Goal: Transaction & Acquisition: Purchase product/service

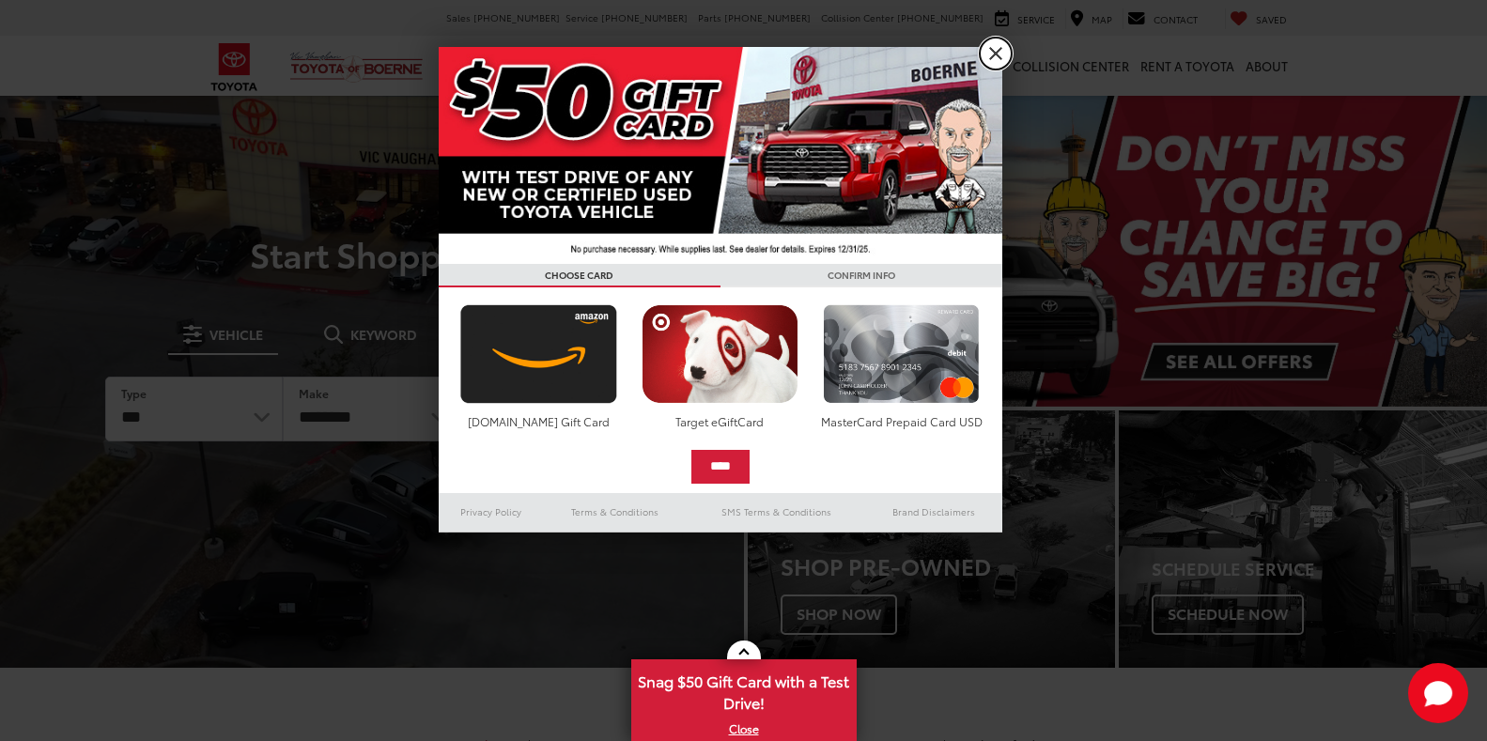
click at [1008, 50] on link "X" at bounding box center [996, 54] width 32 height 32
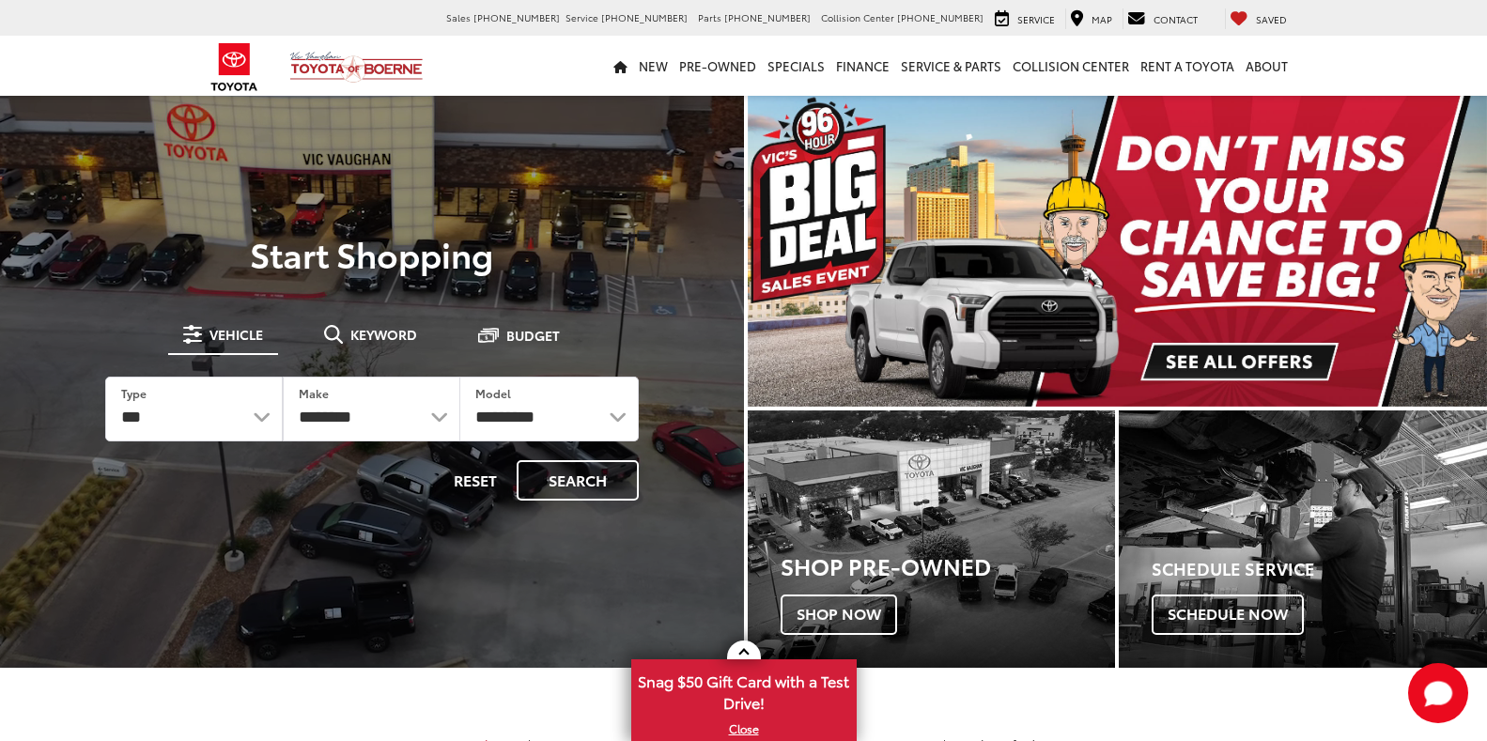
click at [1412, 52] on nav "New New Vehicles New Specials New Tundra Inventory Schedule Test Drive ToyotaCa…" at bounding box center [743, 66] width 1487 height 60
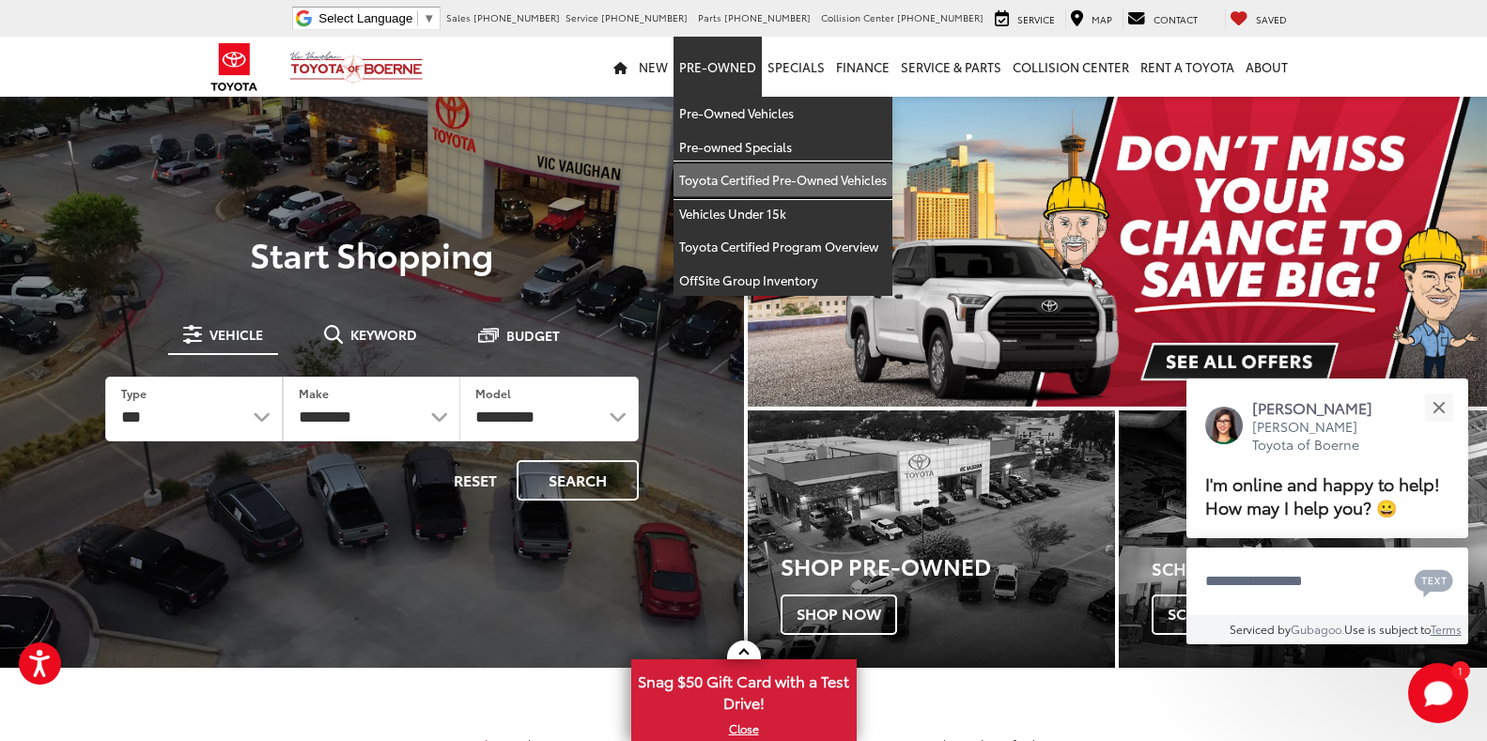
click at [751, 179] on link "Toyota Certified Pre-Owned Vehicles" at bounding box center [783, 180] width 219 height 34
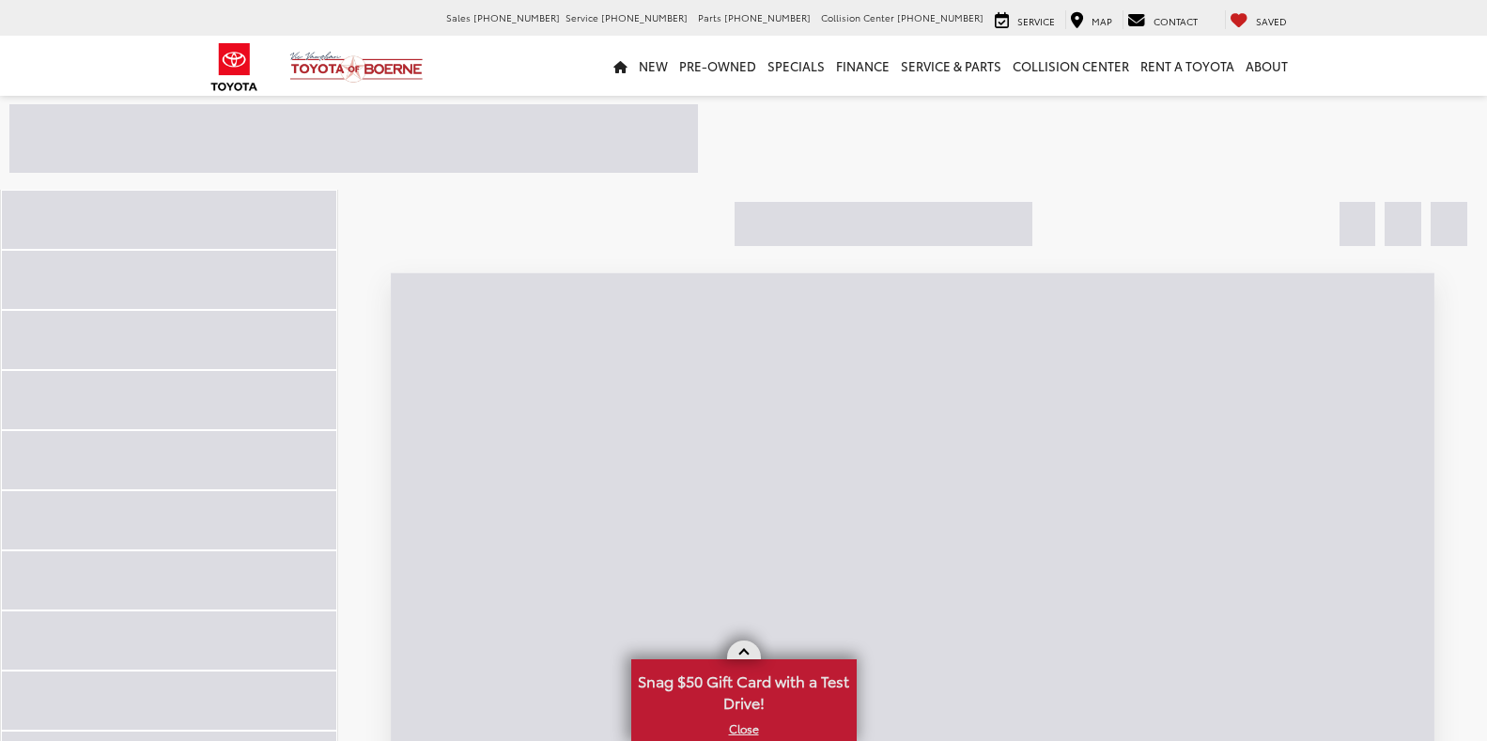
scroll to position [175, 0]
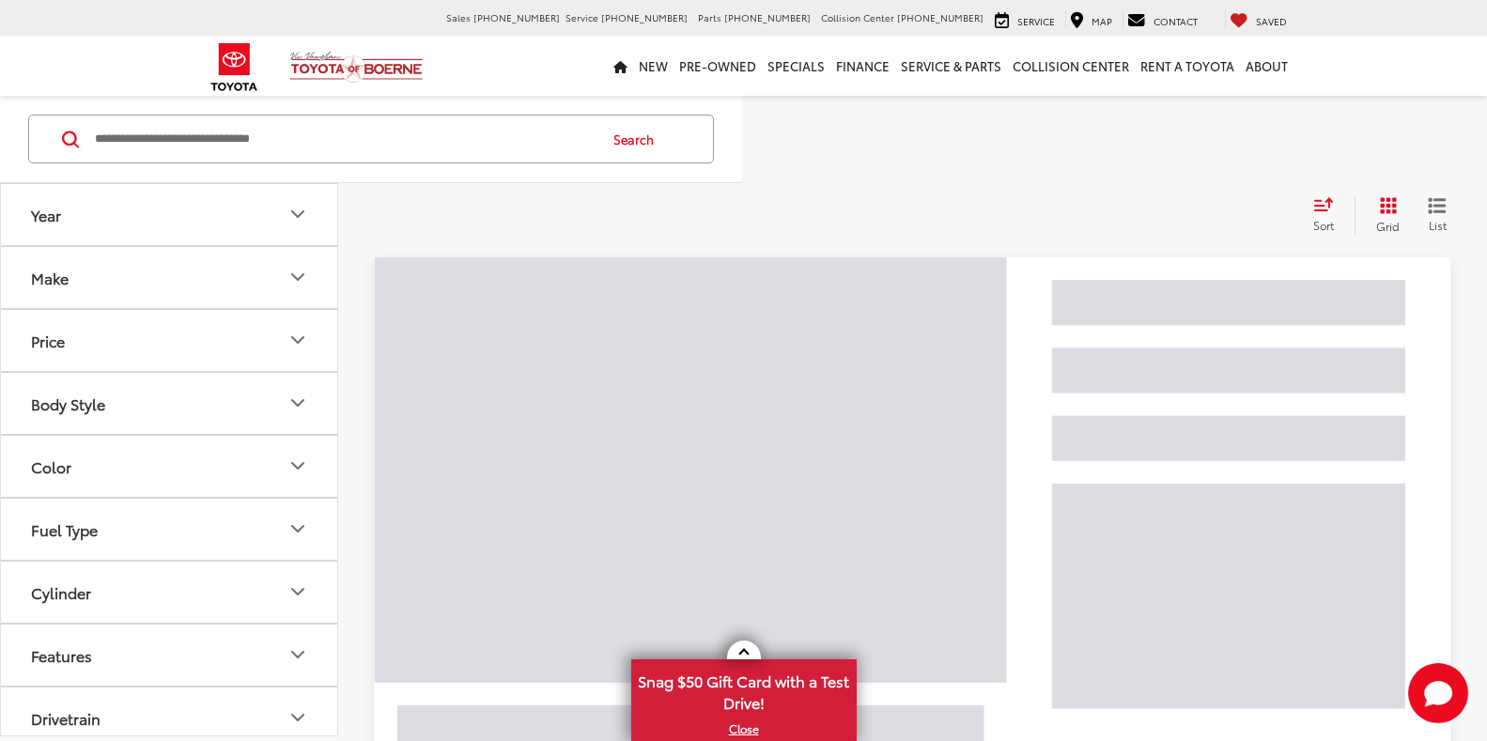
click at [747, 649] on link at bounding box center [744, 650] width 34 height 19
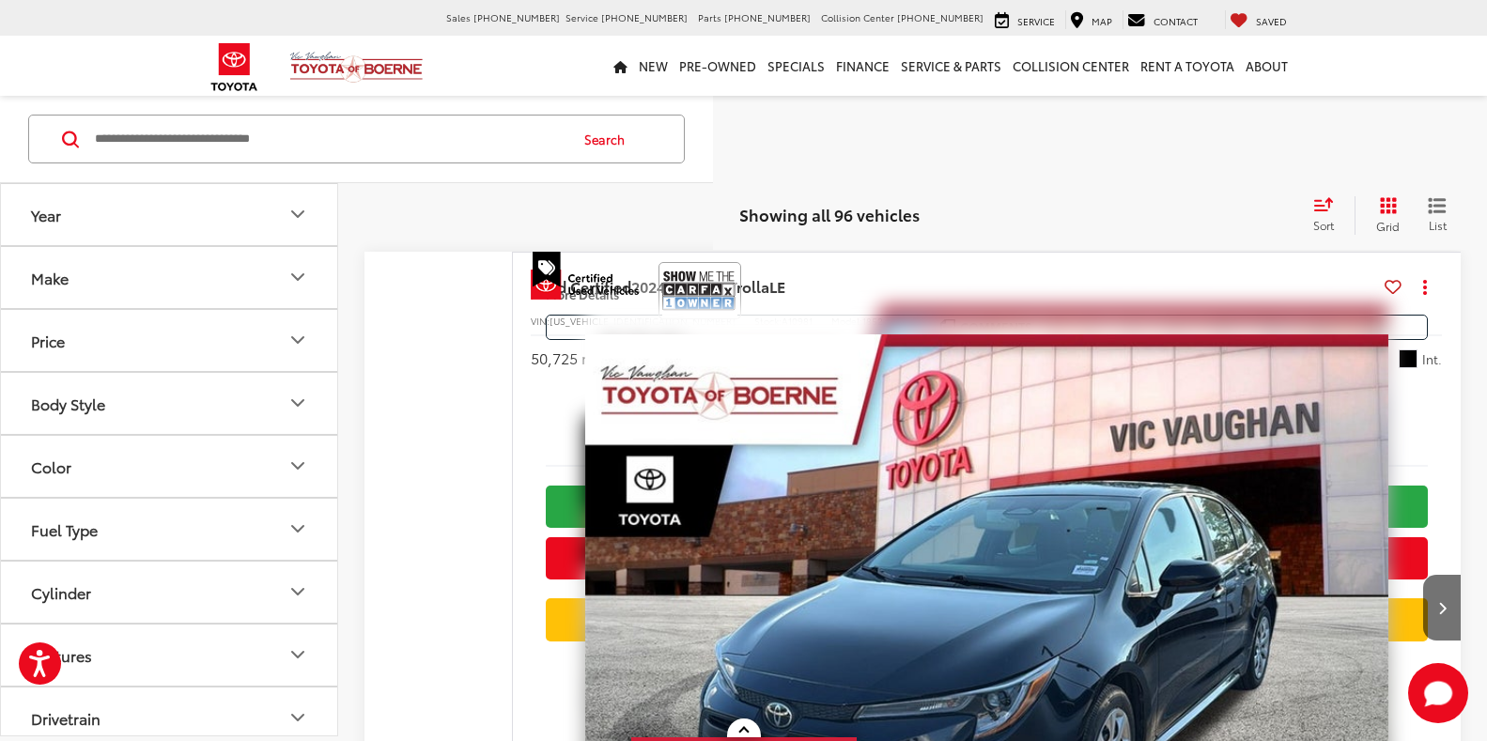
scroll to position [0, 0]
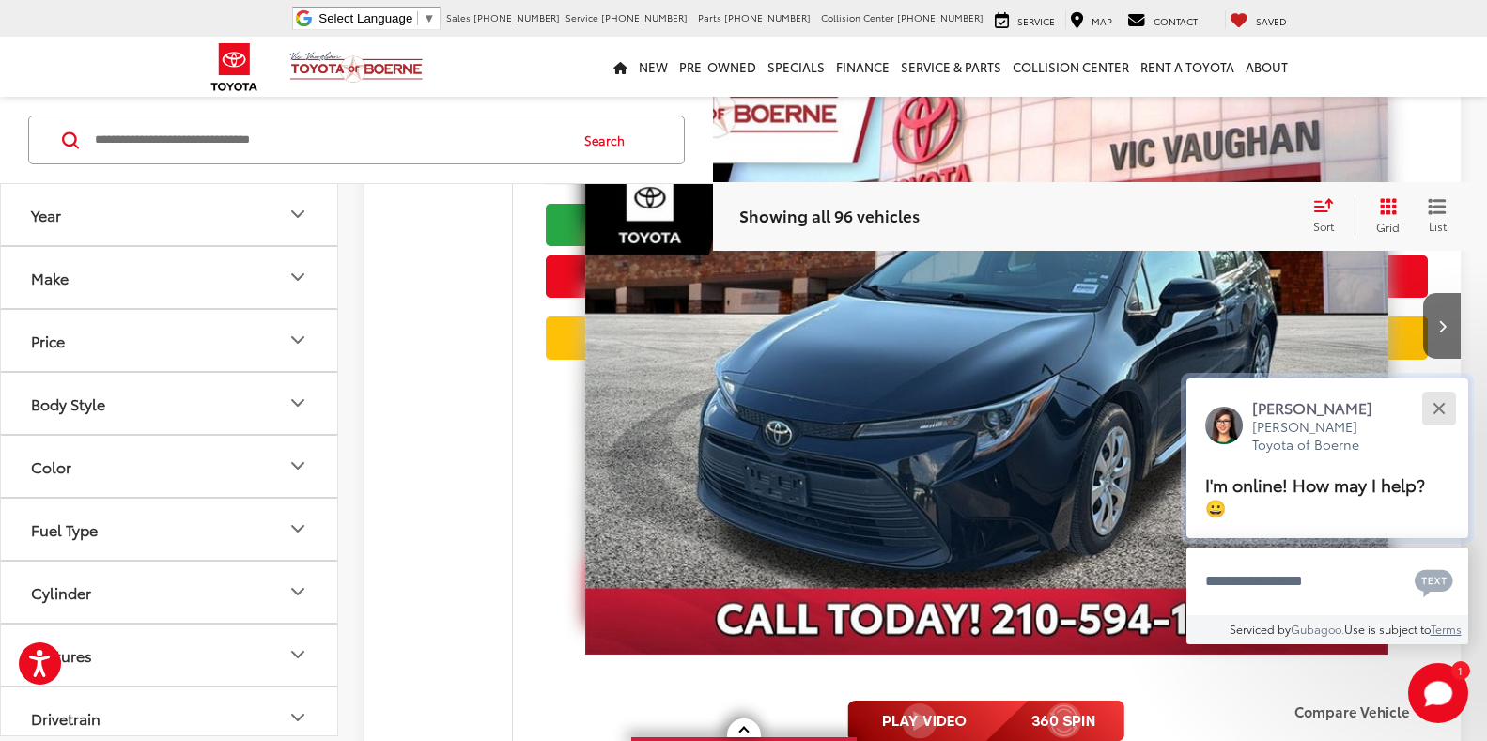
click at [1438, 414] on div "Close" at bounding box center [1439, 408] width 12 height 12
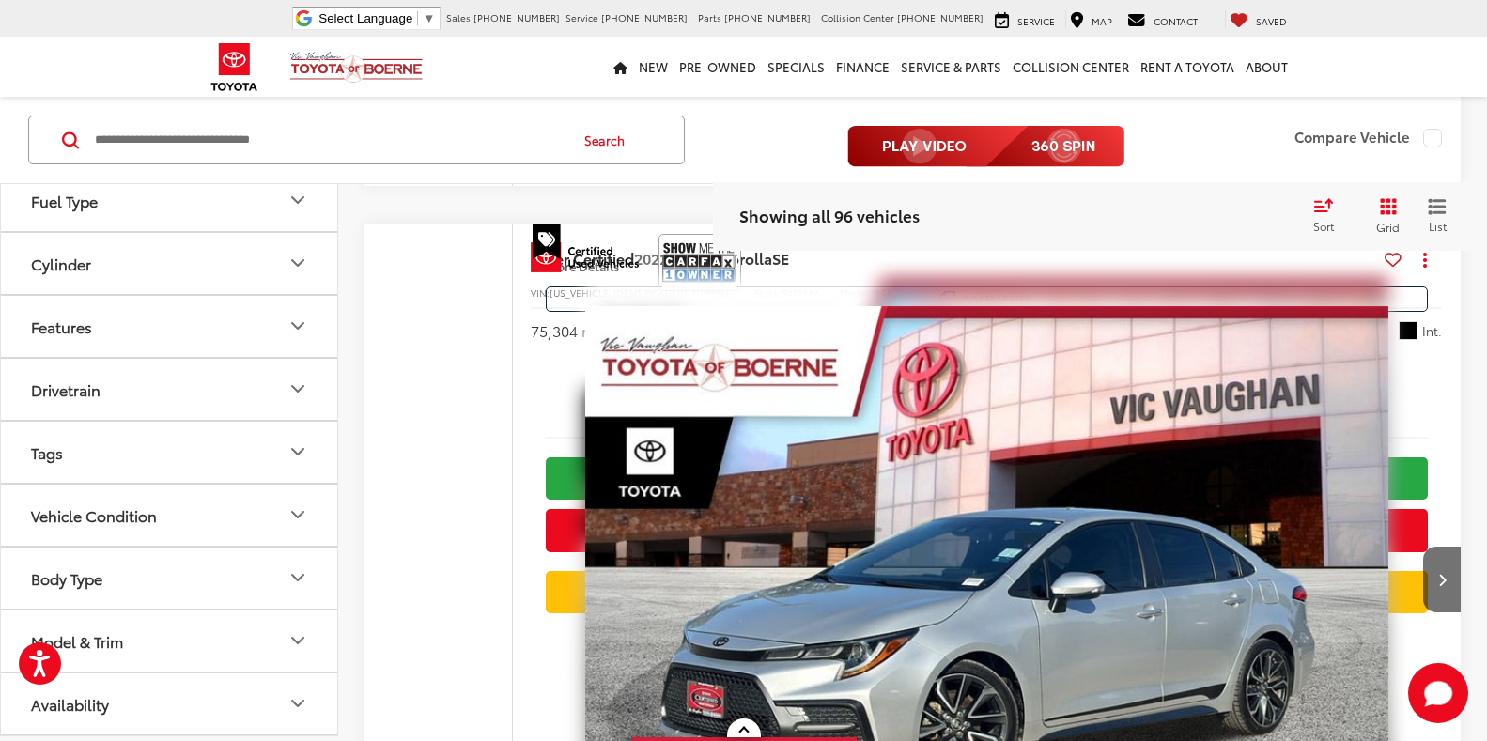
click at [264, 511] on button "Vehicle Condition" at bounding box center [170, 515] width 338 height 61
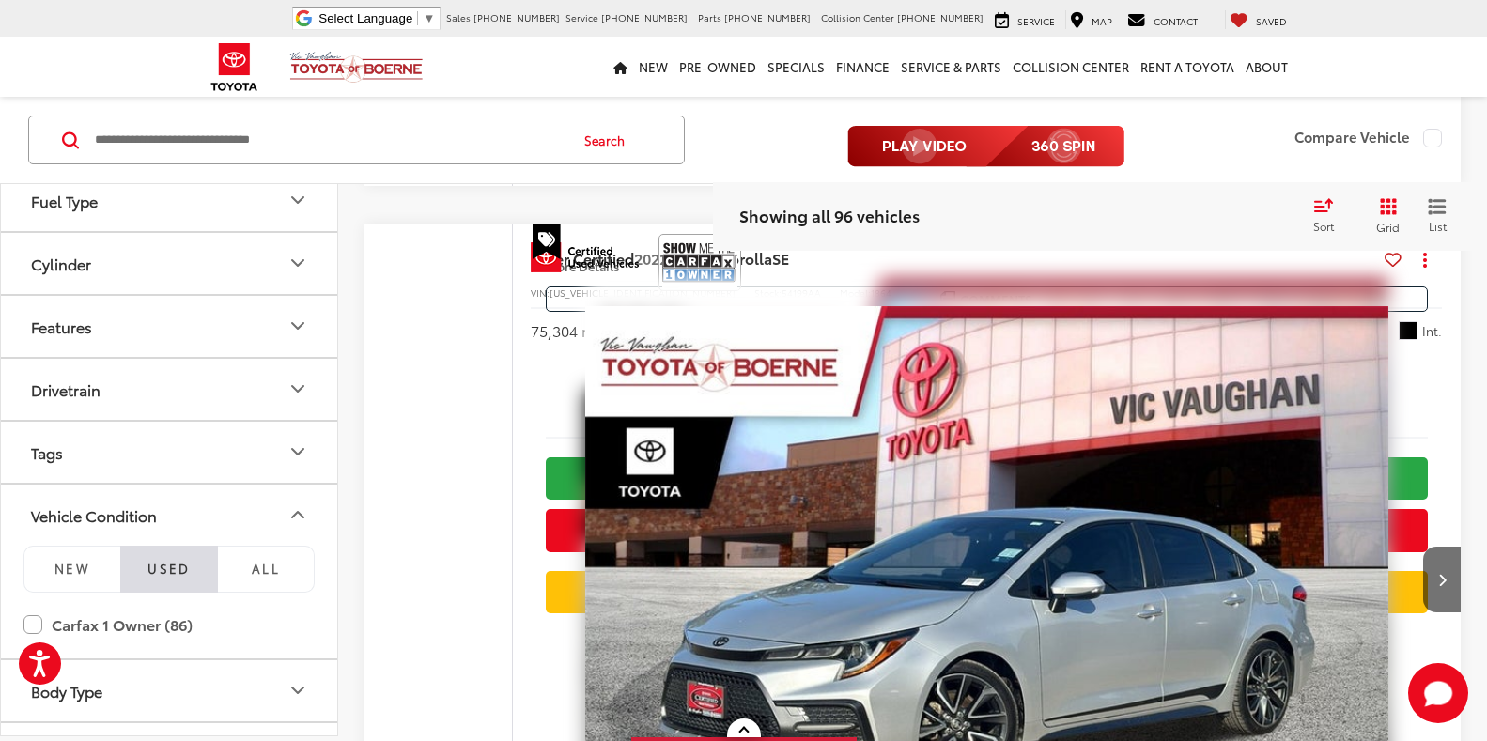
click at [264, 511] on button "Vehicle Condition" at bounding box center [170, 515] width 338 height 61
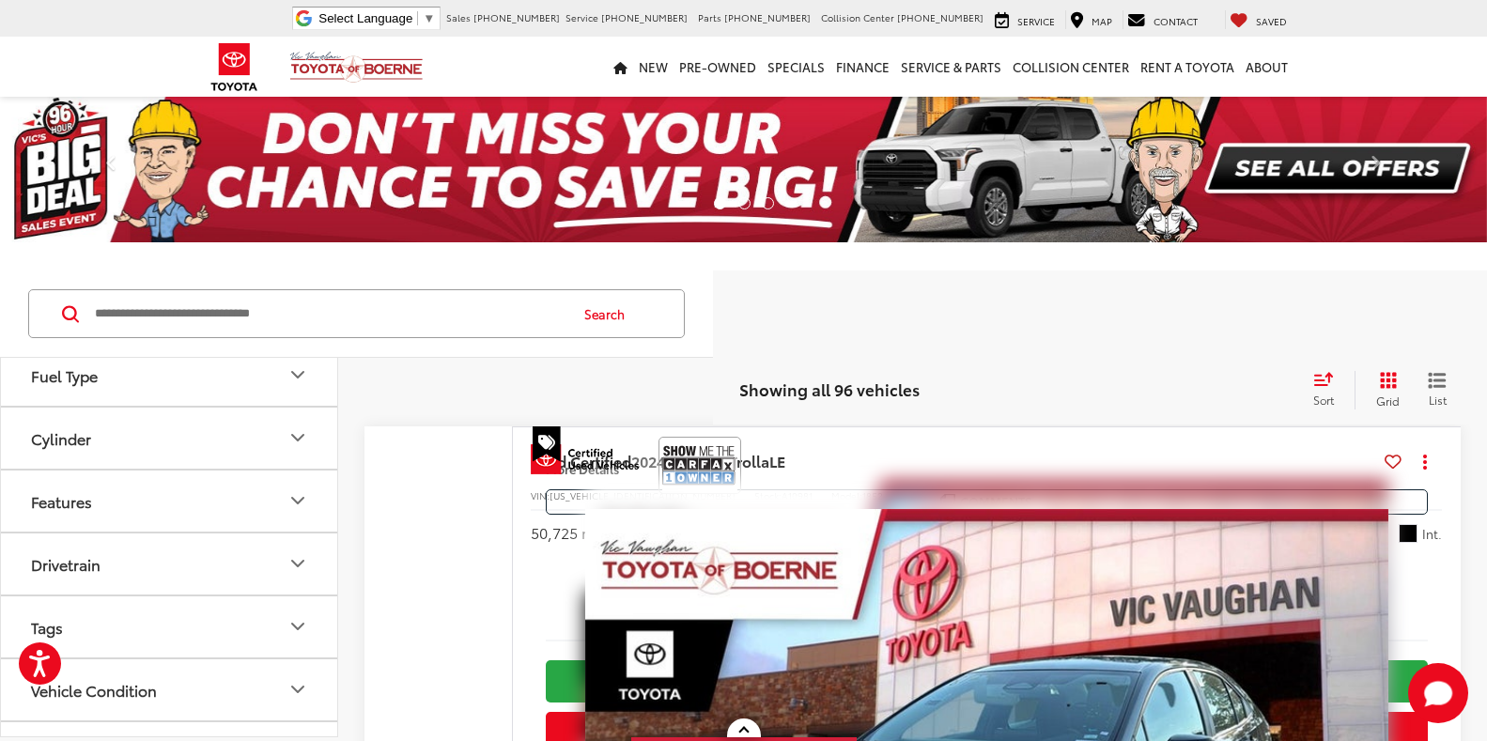
click at [1320, 390] on div "Sort" at bounding box center [1329, 390] width 51 height 38
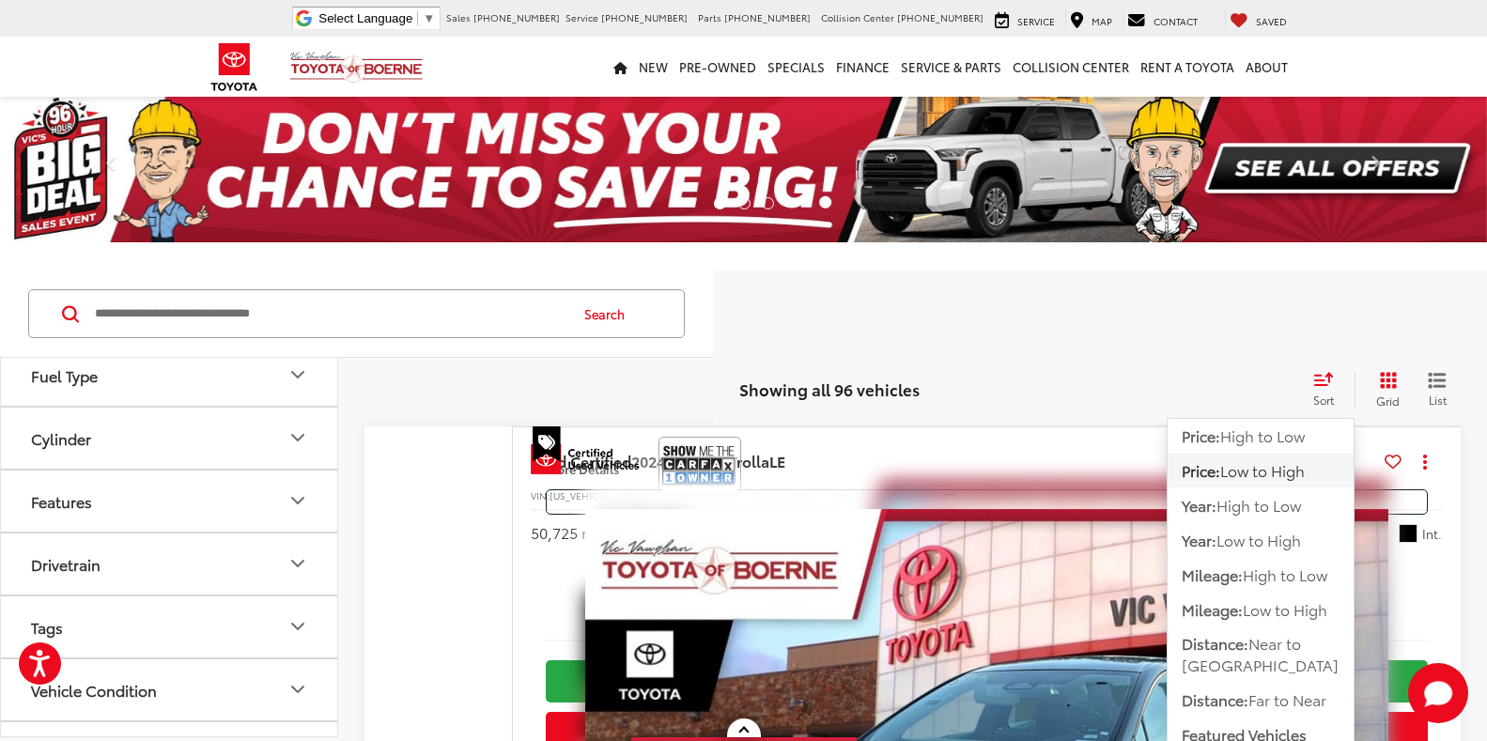
click at [1242, 471] on span "Low to High" at bounding box center [1263, 470] width 85 height 22
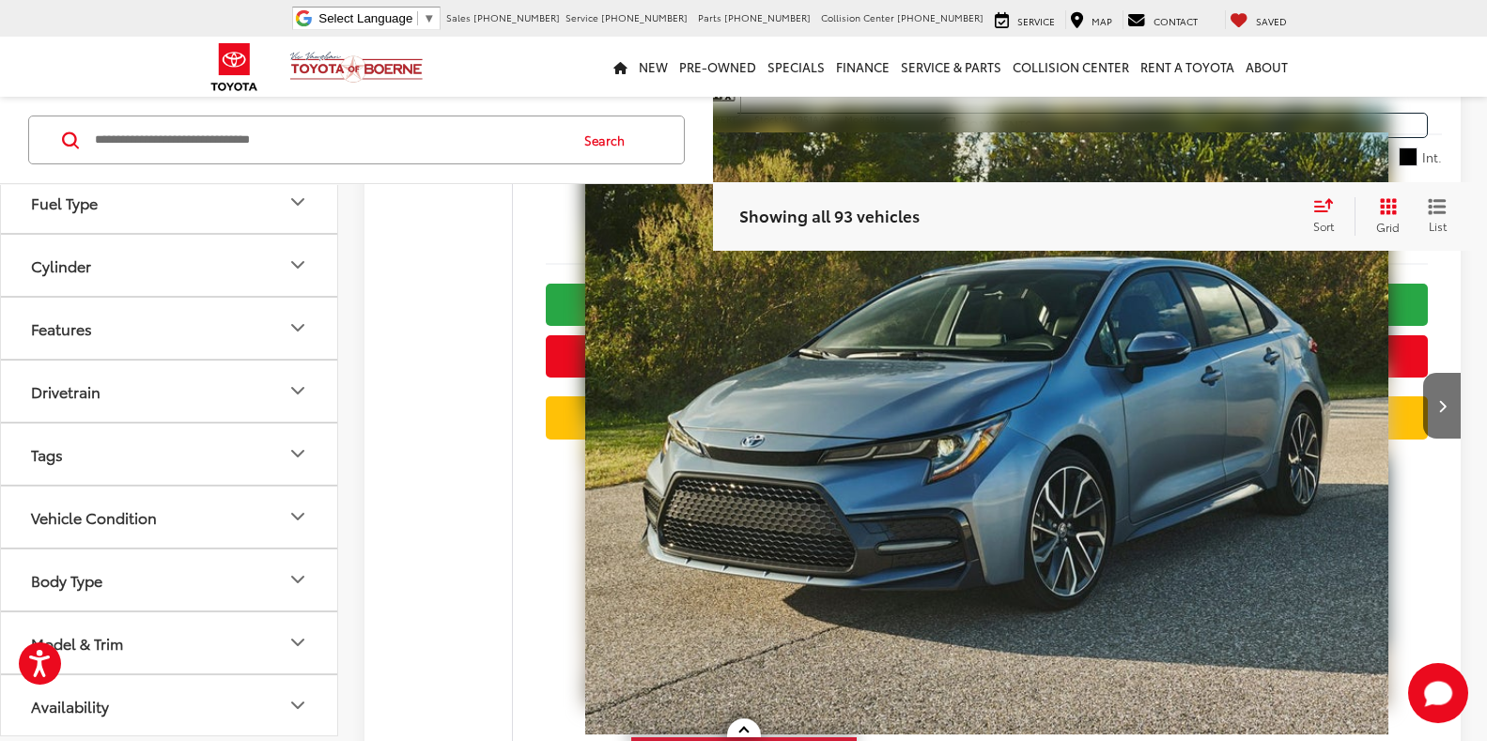
scroll to position [3651, 0]
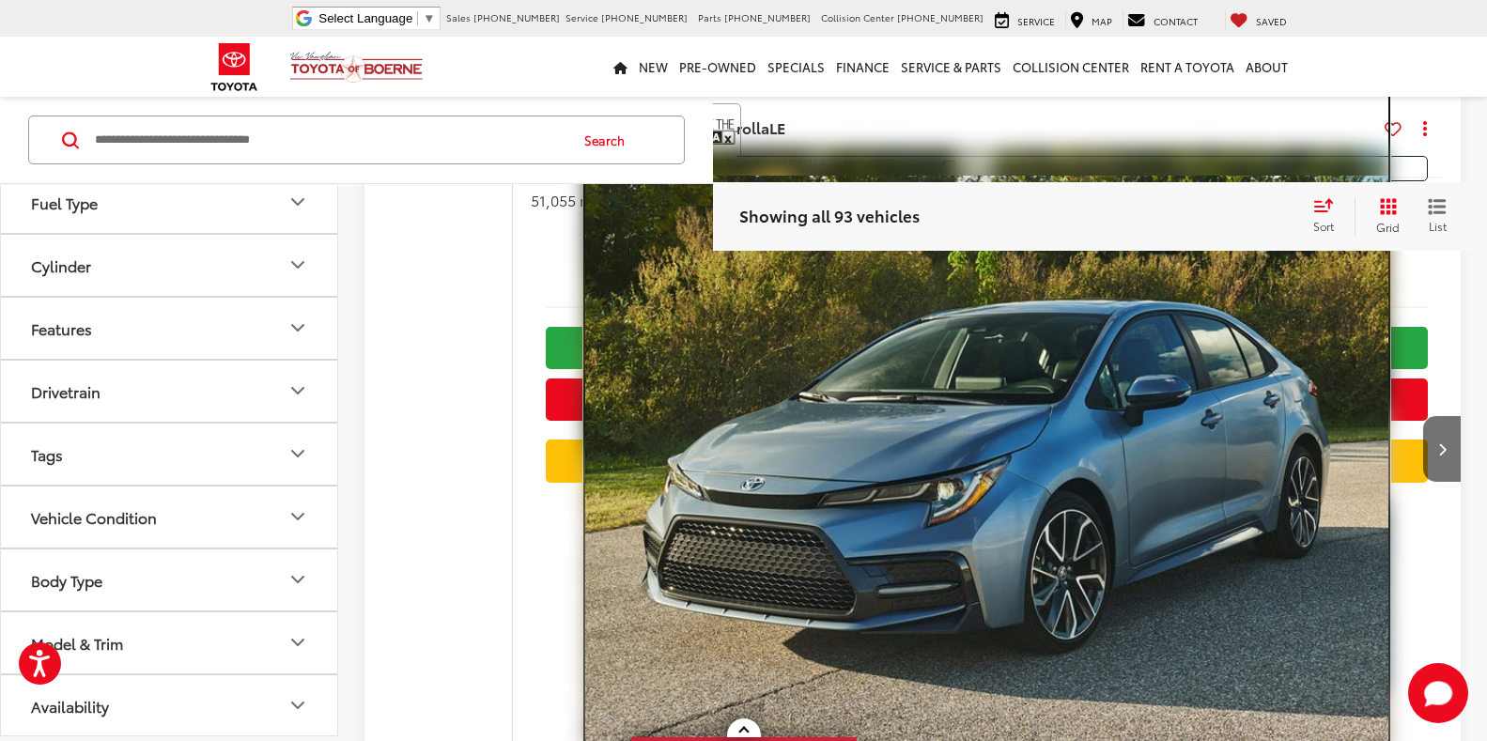
click at [1014, 429] on img "2022 Toyota Corolla LE 0" at bounding box center [986, 477] width 803 height 602
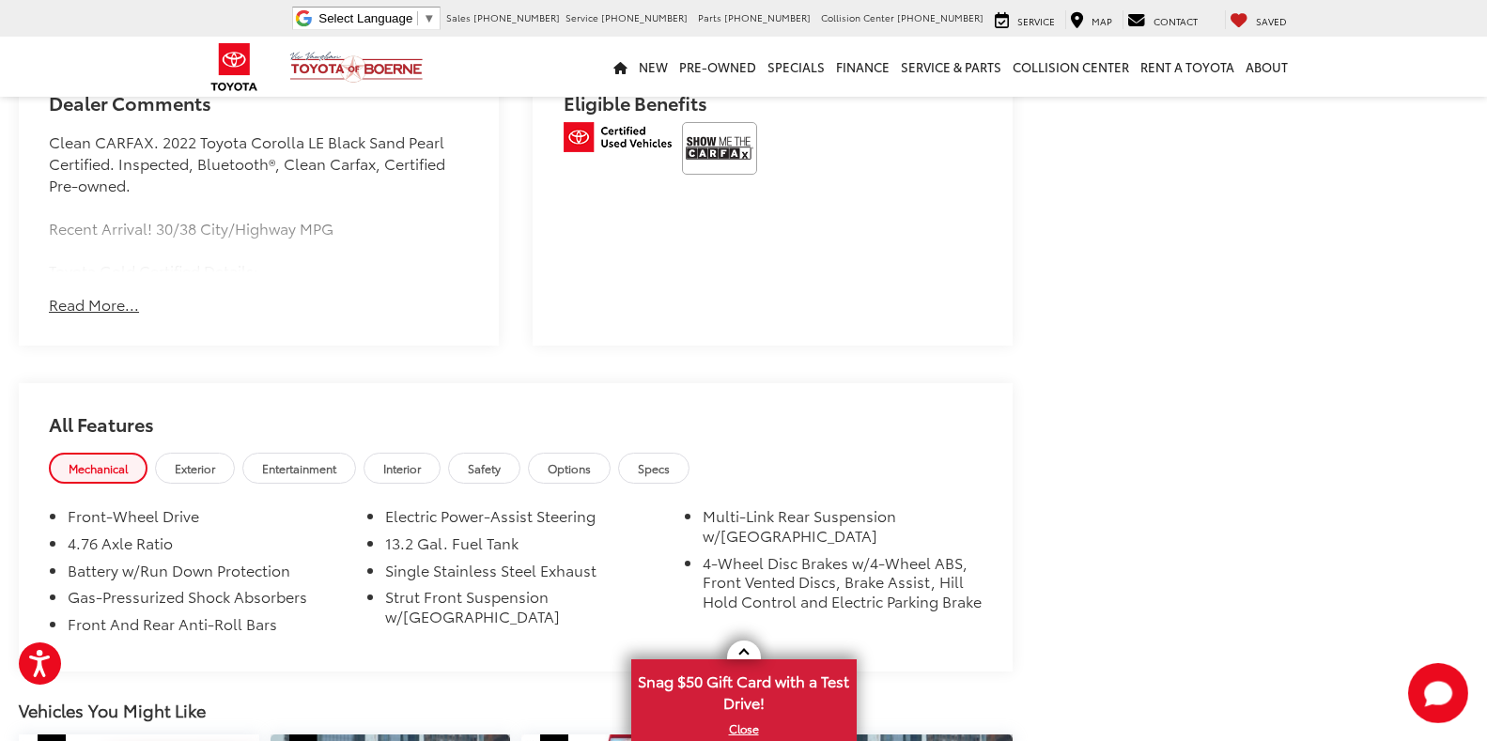
scroll to position [1227, 0]
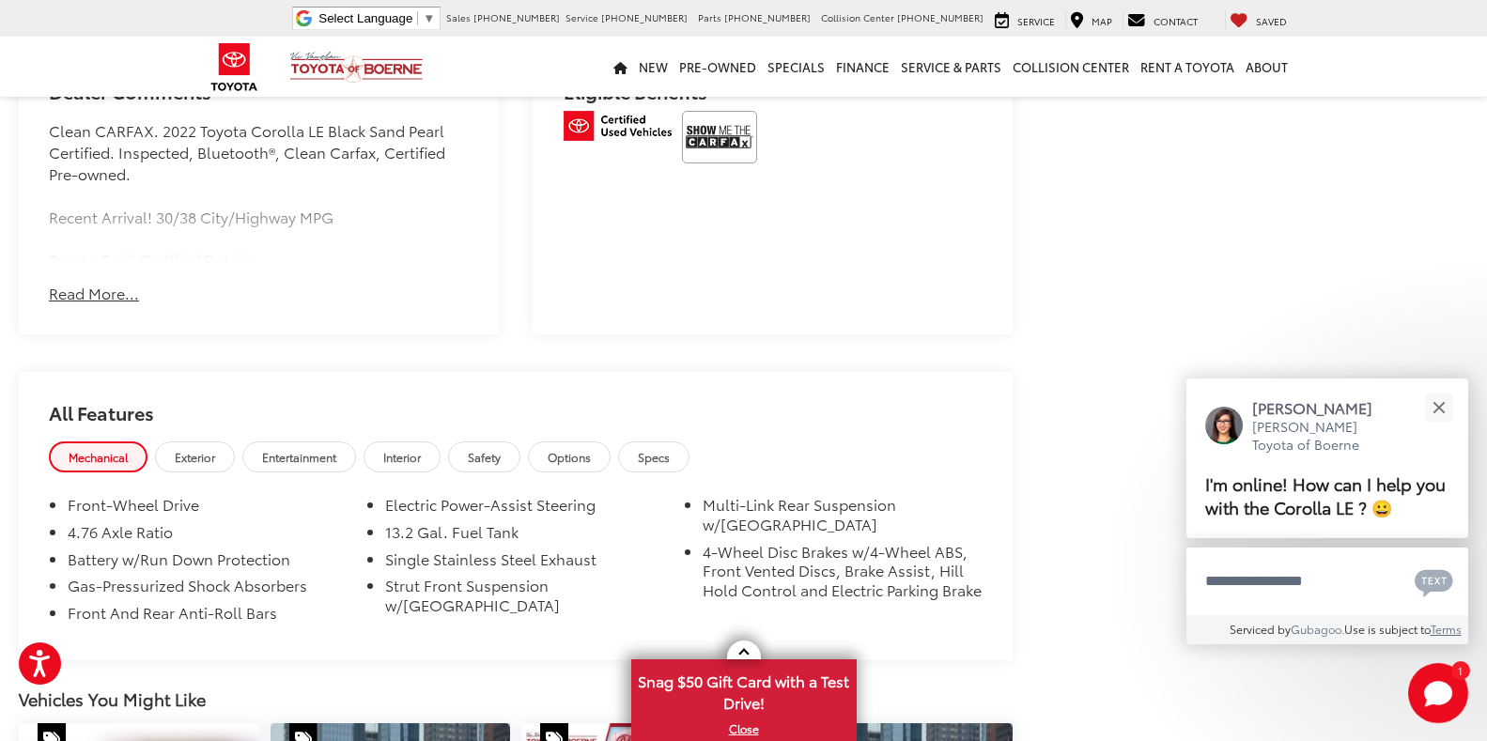
click at [99, 283] on button "Read More..." at bounding box center [94, 294] width 90 height 22
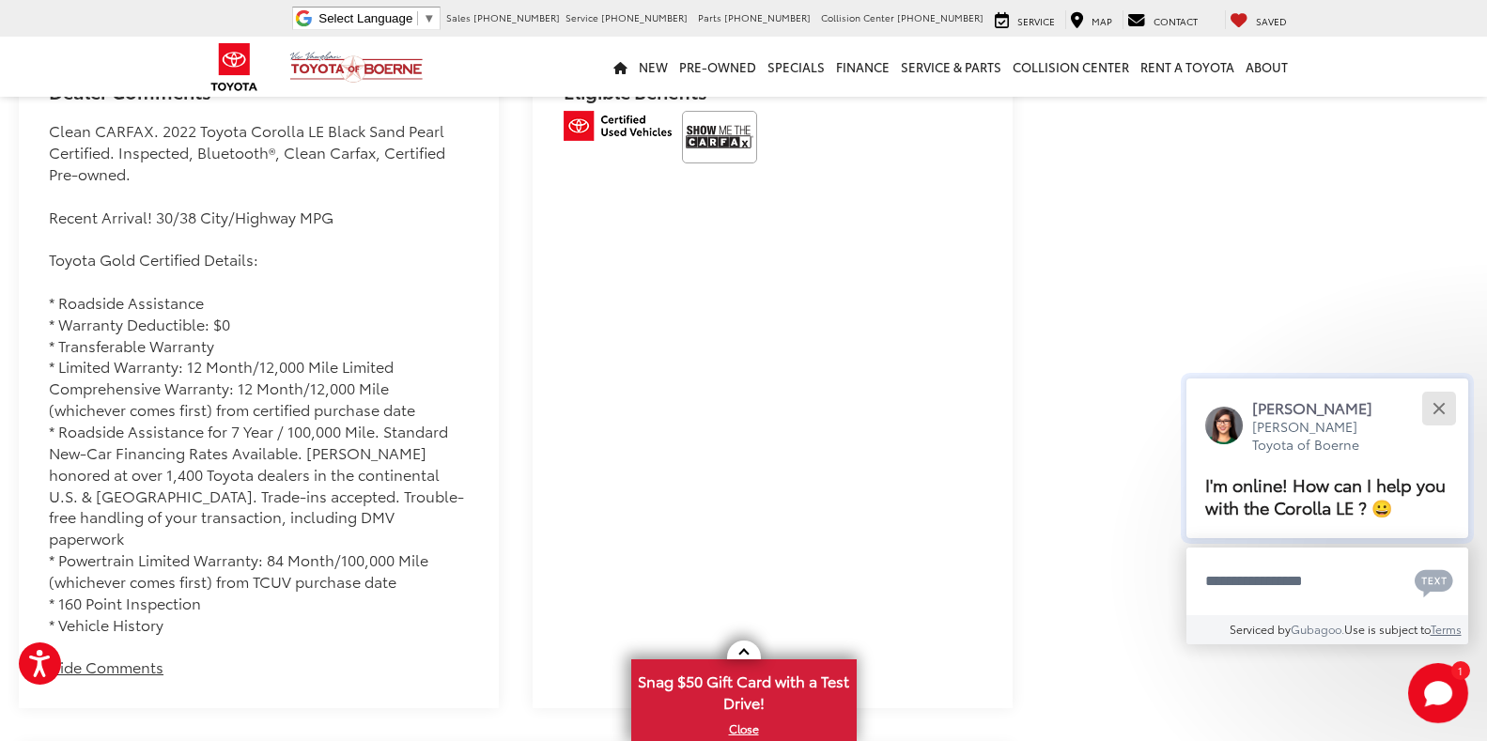
click at [1441, 404] on div "Close" at bounding box center [1439, 408] width 12 height 12
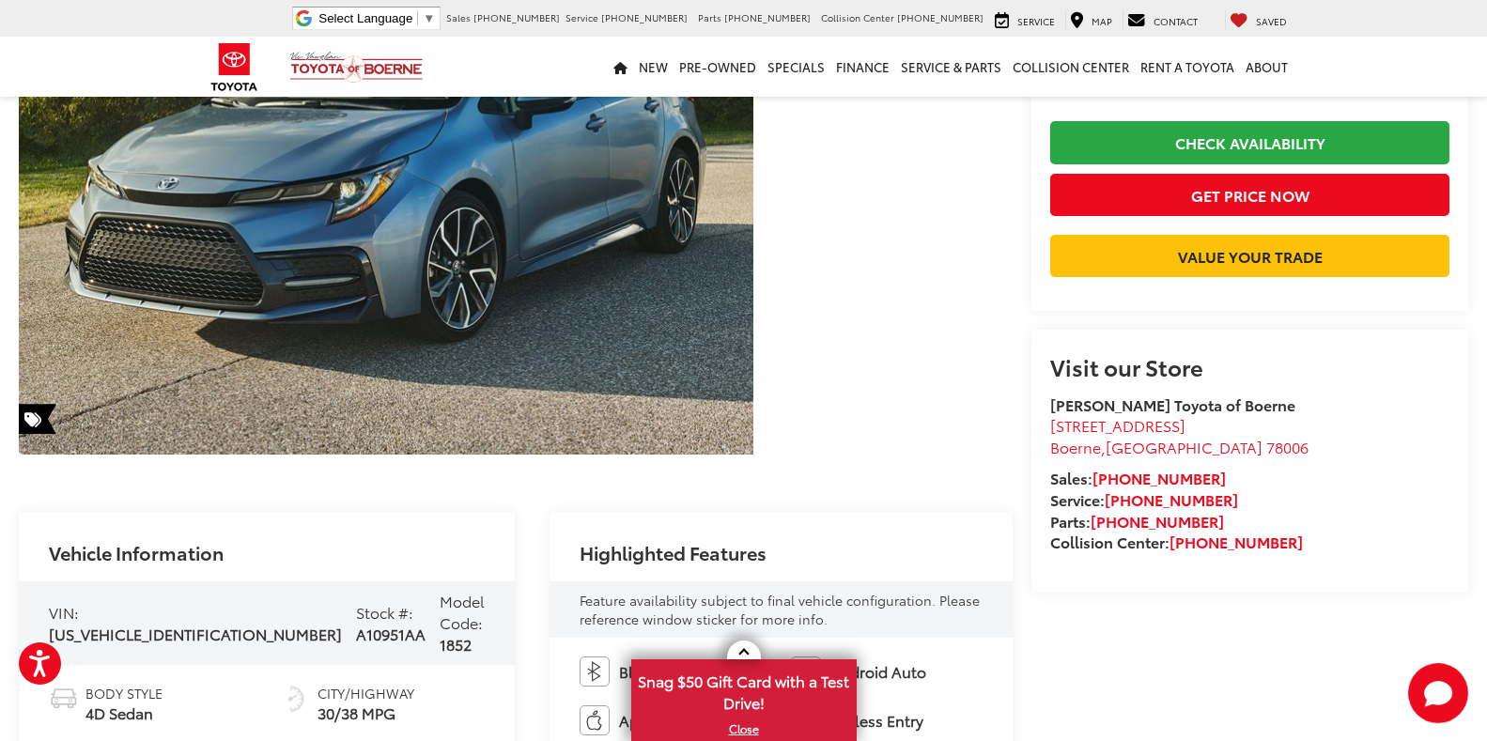
scroll to position [6, 0]
